Goal: Task Accomplishment & Management: Manage account settings

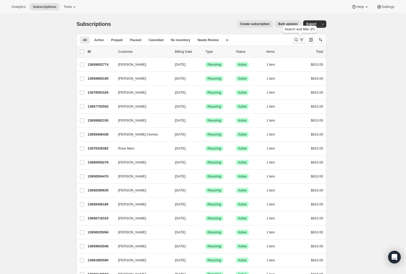
click at [299, 38] on icon "Search and filter results" at bounding box center [296, 39] width 5 height 5
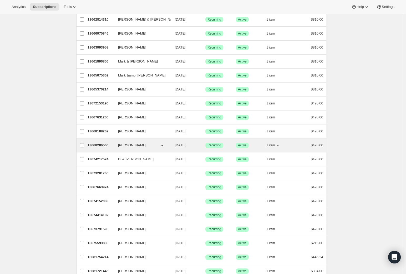
scroll to position [91, 0]
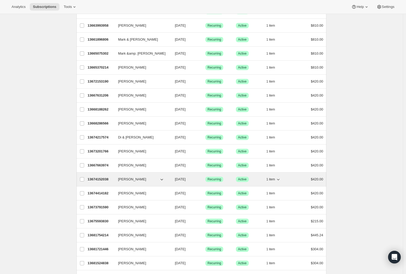
type input "mark"
click at [103, 178] on p "13674152038" at bounding box center [101, 178] width 26 height 5
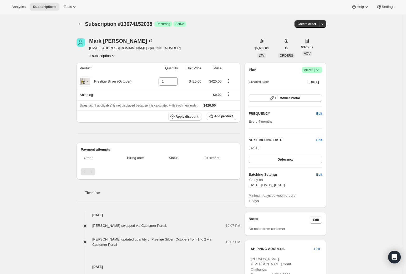
click at [320, 69] on icon at bounding box center [317, 69] width 5 height 5
click at [314, 90] on span "Cancel subscription" at bounding box center [312, 89] width 30 height 4
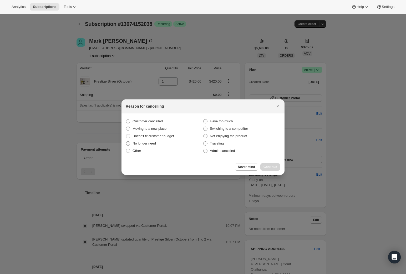
click at [128, 143] on span ":rbu:" at bounding box center [128, 143] width 4 height 4
click at [126, 141] on input "No longer need" at bounding box center [126, 141] width 0 height 0
radio input "true"
click at [265, 166] on span "Continue" at bounding box center [271, 167] width 14 height 4
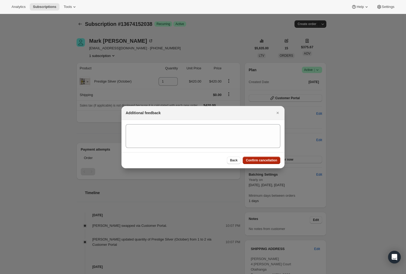
click at [259, 159] on span "Confirm cancellation" at bounding box center [261, 160] width 31 height 4
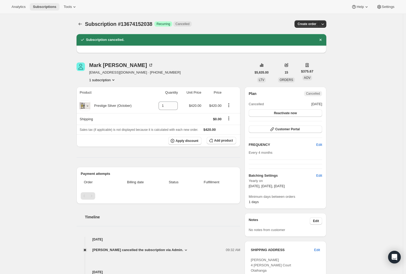
click at [46, 8] on span "Subscriptions" at bounding box center [44, 7] width 23 height 4
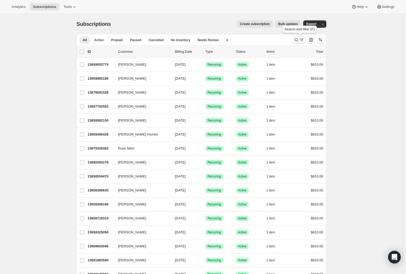
click at [299, 39] on icon "Search and filter results" at bounding box center [296, 39] width 5 height 5
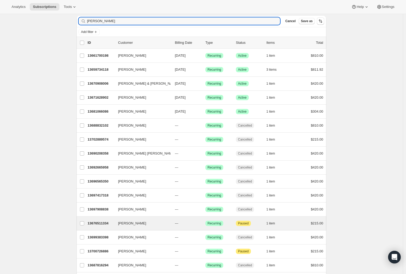
scroll to position [32, 0]
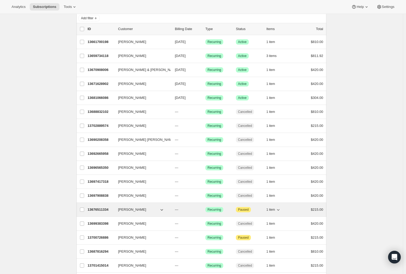
type input "[PERSON_NAME]"
click at [103, 209] on p "13676511334" at bounding box center [101, 209] width 26 height 5
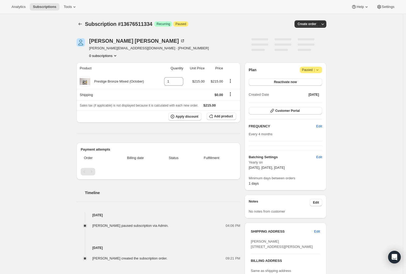
click at [319, 68] on icon at bounding box center [317, 69] width 5 height 5
click at [316, 79] on span "Cancel subscription" at bounding box center [312, 80] width 30 height 4
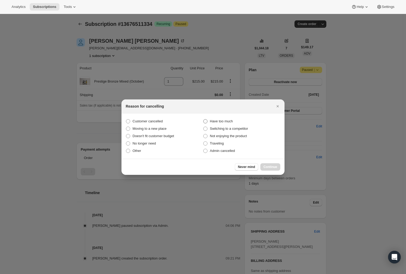
click at [206, 120] on span ":rr4:" at bounding box center [205, 121] width 4 height 4
click at [204, 119] on input "Have too much" at bounding box center [203, 119] width 0 height 0
radio input "true"
click at [272, 167] on span "Continue" at bounding box center [271, 167] width 14 height 4
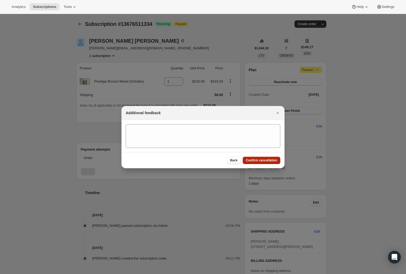
click at [259, 159] on span "Confirm cancellation" at bounding box center [261, 160] width 31 height 4
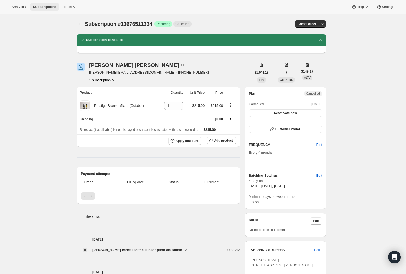
click at [46, 7] on span "Subscriptions" at bounding box center [44, 7] width 23 height 4
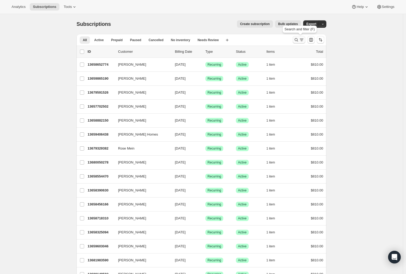
click at [299, 39] on icon "Search and filter results" at bounding box center [296, 39] width 3 height 3
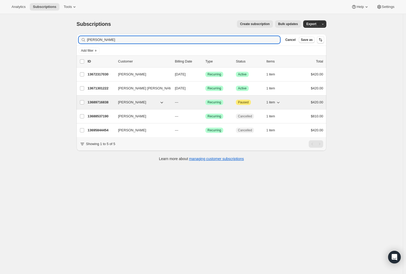
type input "[PERSON_NAME]"
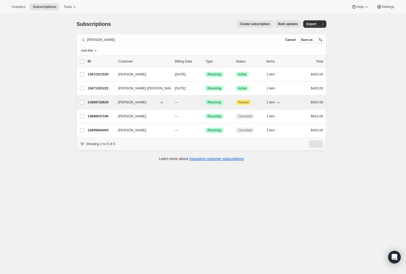
click at [104, 102] on p "13689716838" at bounding box center [101, 102] width 26 height 5
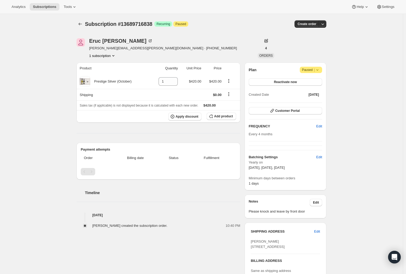
click at [318, 69] on icon at bounding box center [318, 69] width 2 height 1
click at [335, 64] on div "Subscription #13689716838. This page is ready Subscription #13689716838 Success…" at bounding box center [201, 201] width 403 height 375
click at [283, 82] on span "Reactivate now" at bounding box center [285, 82] width 23 height 4
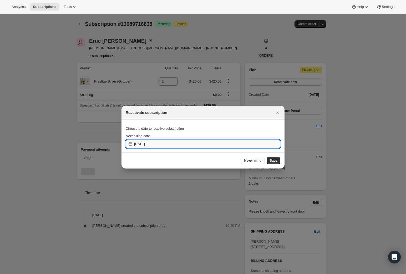
click at [143, 144] on input "[DATE]" at bounding box center [207, 144] width 146 height 8
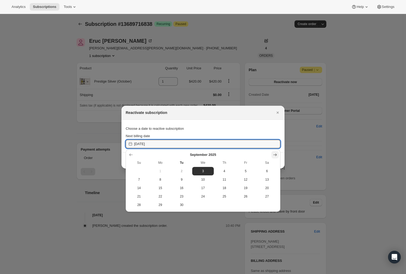
click at [277, 154] on icon "Show next month, October 2025" at bounding box center [275, 154] width 5 height 5
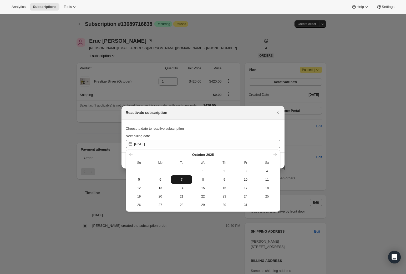
click at [182, 178] on span "7" at bounding box center [181, 179] width 17 height 4
type input "[DATE]"
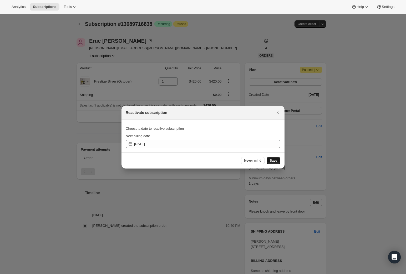
click at [273, 160] on span "Save" at bounding box center [273, 160] width 7 height 4
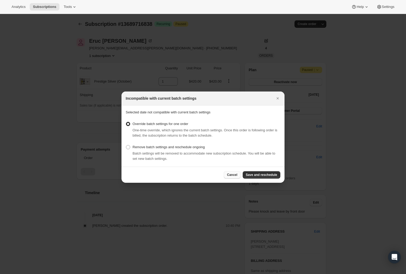
click at [229, 172] on span "Cancel" at bounding box center [232, 174] width 10 height 4
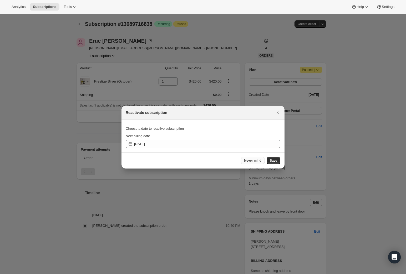
click at [252, 161] on span "Never mind" at bounding box center [253, 160] width 17 height 4
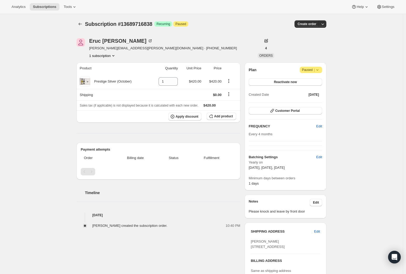
click at [320, 69] on icon at bounding box center [317, 69] width 5 height 5
click at [356, 72] on div "Subscription #13689716838. This page is ready Subscription #13689716838 Success…" at bounding box center [201, 201] width 403 height 375
click at [322, 70] on span "Attention Paused |" at bounding box center [311, 70] width 22 height 6
click at [350, 71] on div "Subscription #13689716838. This page is ready Subscription #13689716838 Success…" at bounding box center [201, 201] width 403 height 375
click at [288, 83] on span "Reactivate now" at bounding box center [285, 82] width 23 height 4
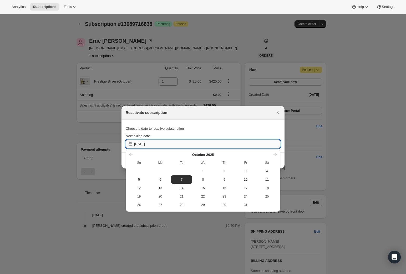
click at [141, 145] on input "[DATE]" at bounding box center [207, 144] width 146 height 8
click at [201, 177] on span "8" at bounding box center [203, 179] width 17 height 4
type input "[DATE]"
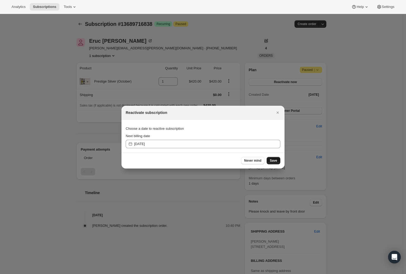
click at [275, 160] on span "Save" at bounding box center [273, 160] width 7 height 4
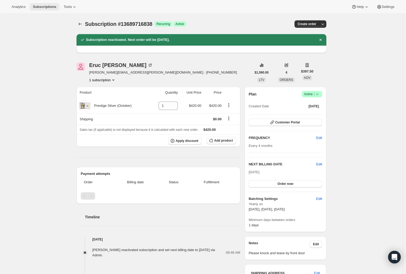
click at [44, 7] on span "Subscriptions" at bounding box center [44, 7] width 23 height 4
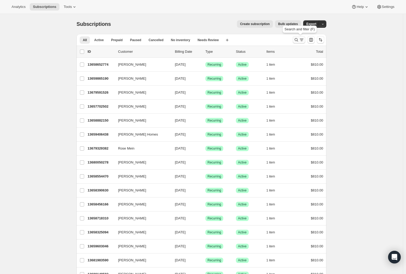
click at [298, 38] on icon "Search and filter results" at bounding box center [296, 39] width 5 height 5
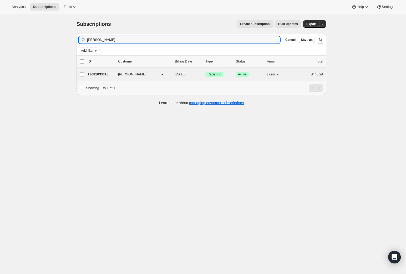
type input "[PERSON_NAME]"
click at [102, 74] on p "13681033318" at bounding box center [101, 74] width 26 height 5
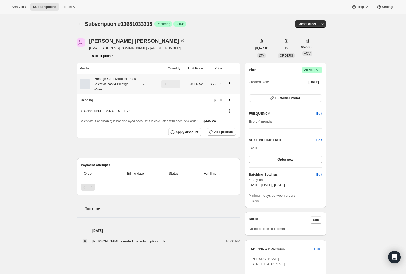
click at [146, 87] on icon at bounding box center [143, 83] width 5 height 5
click at [145, 87] on icon at bounding box center [143, 83] width 5 height 5
click at [110, 124] on span "Edit box" at bounding box center [113, 124] width 12 height 4
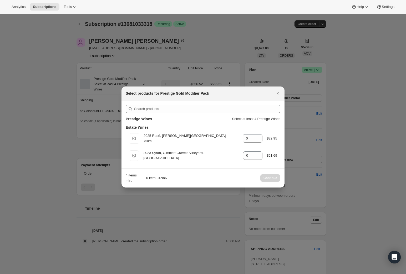
click at [260, 119] on p "Select at least 4 Prestige Wines" at bounding box center [256, 118] width 48 height 5
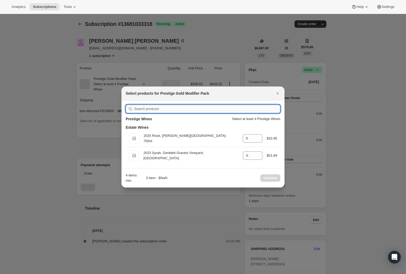
click at [145, 107] on input ":r1sd:" at bounding box center [207, 109] width 146 height 8
